Goal: Use online tool/utility: Utilize a website feature to perform a specific function

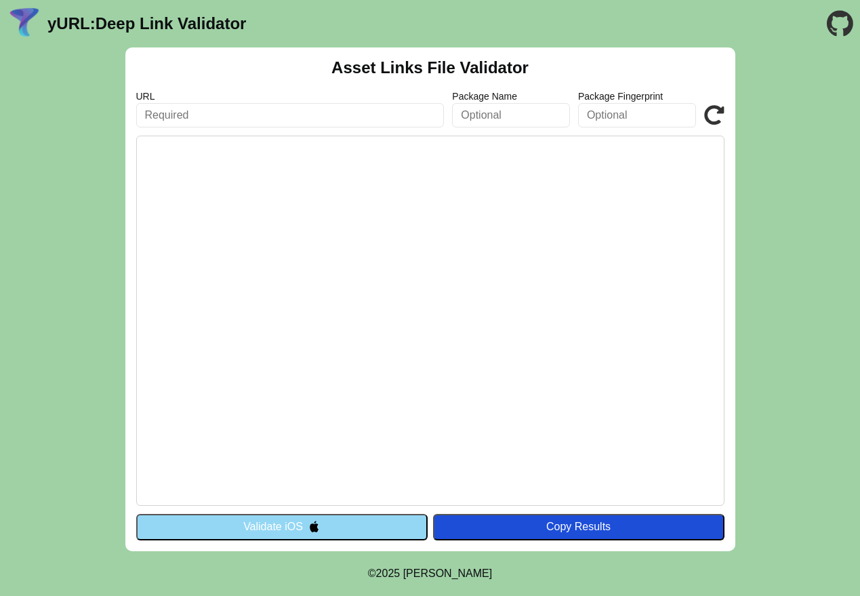
type input "const fileContent = fs.readFileSync(filePath, 'utf8'); res.setHeader('Content-T…"
click at [389, 108] on input "const fileContent = fs.readFileSync(filePath, 'utf8'); res.setHeader('Content-T…" at bounding box center [290, 115] width 309 height 24
click at [390, 108] on input "const fileContent = fs.readFileSync(filePath, 'utf8'); res.setHeader('Content-T…" at bounding box center [290, 115] width 309 height 24
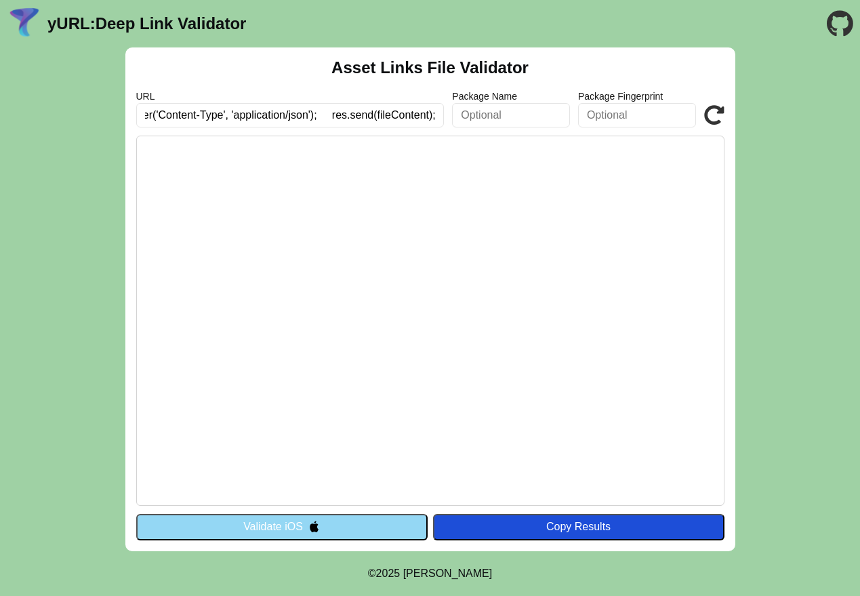
click at [390, 108] on input "const fileContent = fs.readFileSync(filePath, 'utf8'); res.setHeader('Content-T…" at bounding box center [290, 115] width 309 height 24
paste input "[URL][DOMAIN_NAME]"
type input "[URL][DOMAIN_NAME]"
click at [530, 264] on pre at bounding box center [430, 321] width 589 height 370
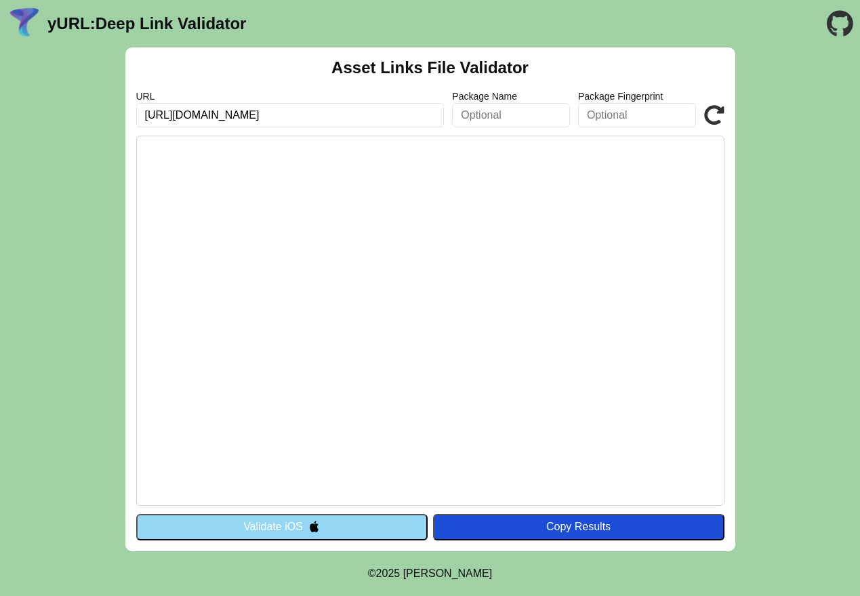
click at [709, 113] on icon at bounding box center [714, 115] width 20 height 20
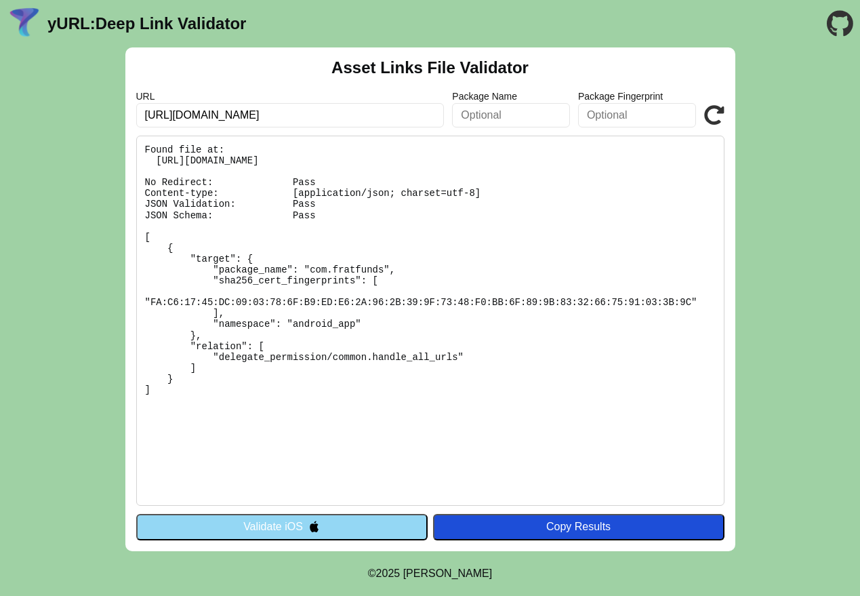
click at [471, 394] on pre "Found file at: https://fratfunds.icodestaging.in/.well-known/assetlinks.json No…" at bounding box center [430, 321] width 589 height 370
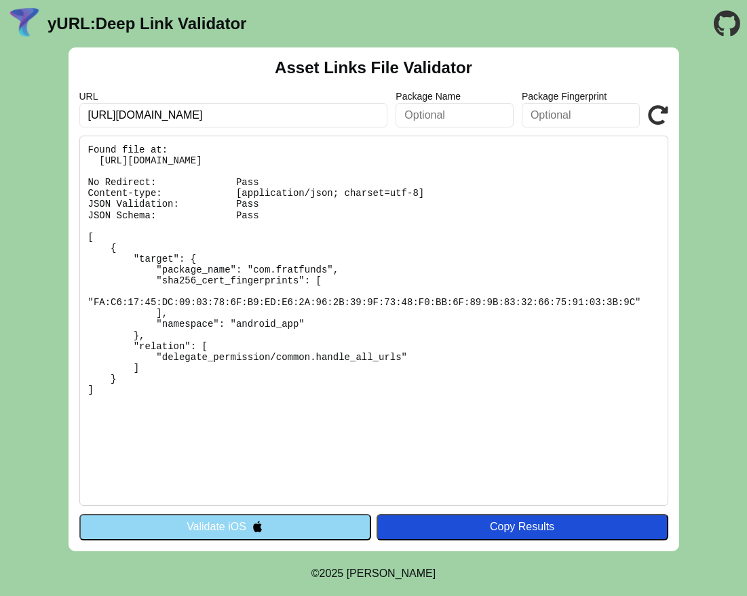
click at [319, 111] on input "[URL][DOMAIN_NAME]" at bounding box center [233, 115] width 309 height 24
paste input "https://fratfunds.icodestagin.in/.well-known/assetlinks.json"
paste input "text"
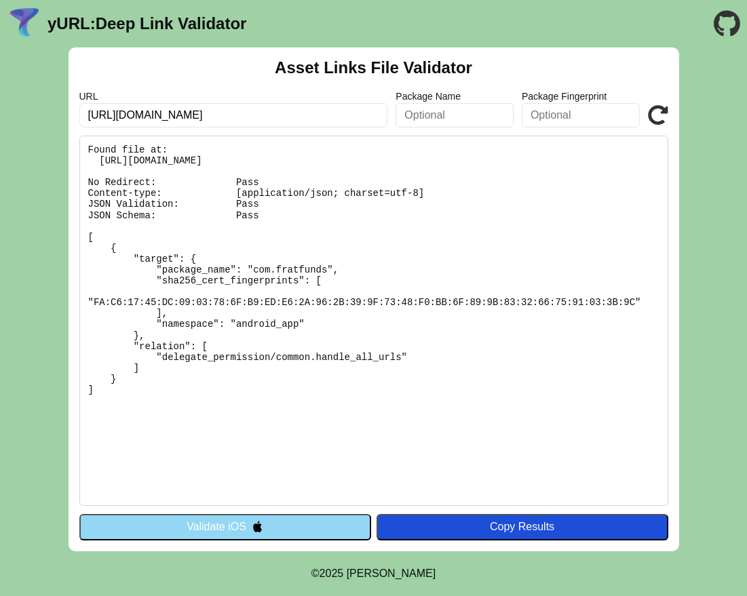
type input "https://fratfunds.icodestagin.in/.well-known/assetlinks.json"
click at [646, 99] on div "URL https://fratfunds.icodestagin.in/.well-known/assetlinks.json Package Name P…" at bounding box center [373, 109] width 589 height 37
click at [665, 115] on icon at bounding box center [658, 115] width 20 height 20
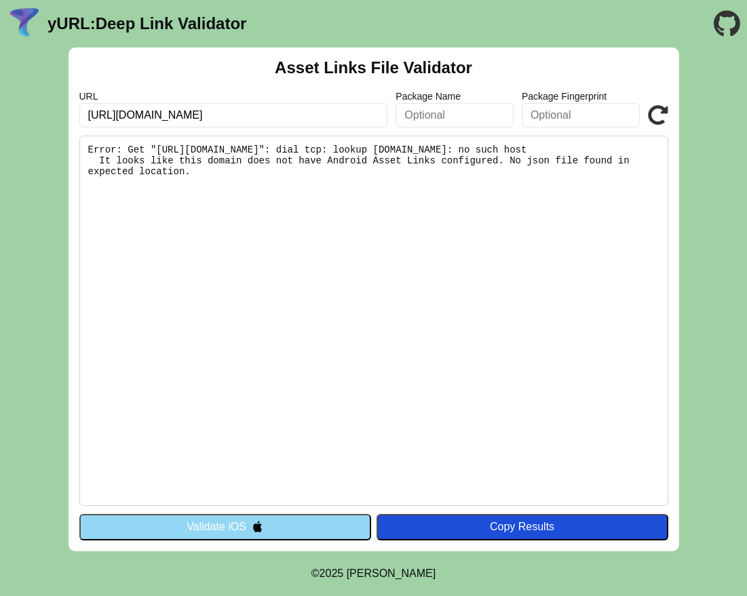
click at [224, 116] on input "[URL][DOMAIN_NAME]" at bounding box center [233, 115] width 309 height 24
click at [220, 117] on input "[URL][DOMAIN_NAME]" at bounding box center [233, 115] width 309 height 24
